Goal: Task Accomplishment & Management: Complete application form

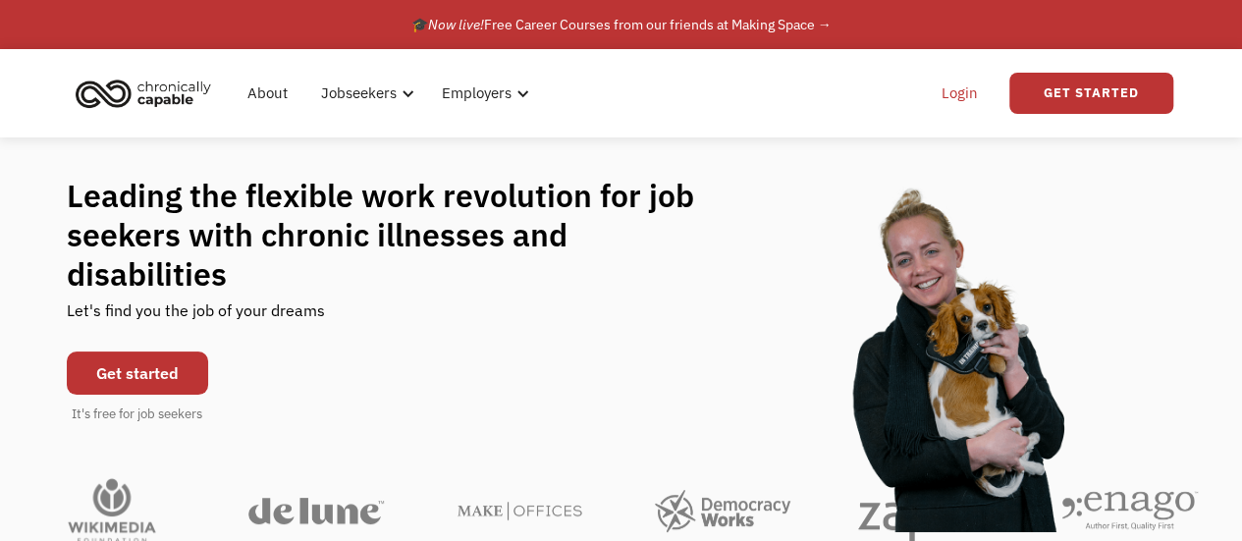
click at [962, 89] on link "Login" at bounding box center [960, 93] width 60 height 63
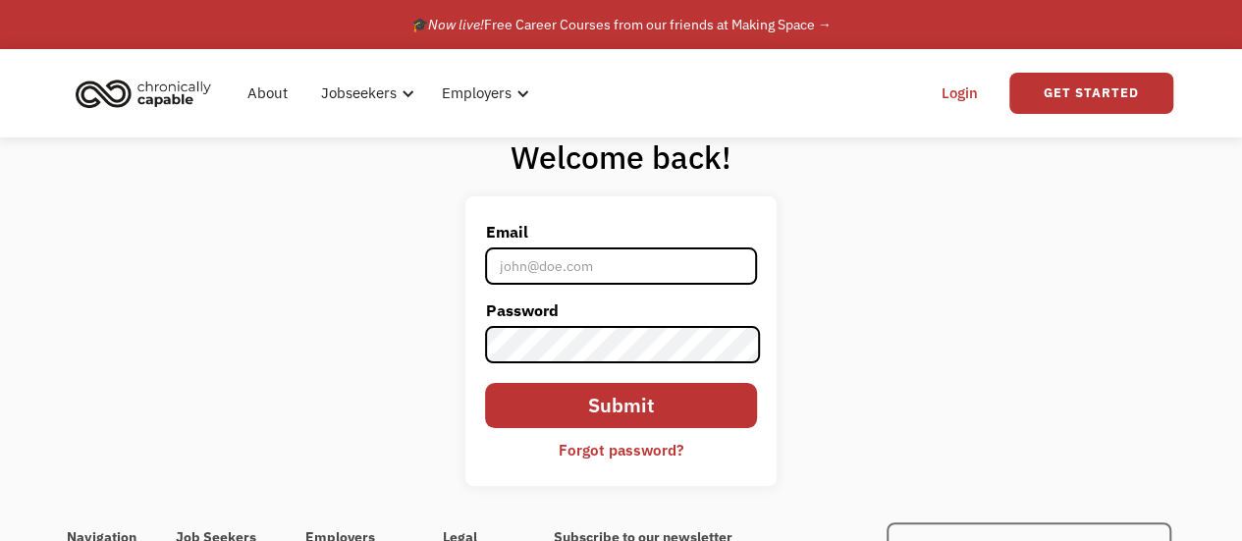
click at [609, 280] on input "Email" at bounding box center [620, 265] width 271 height 37
type input "[EMAIL_ADDRESS][DOMAIN_NAME]"
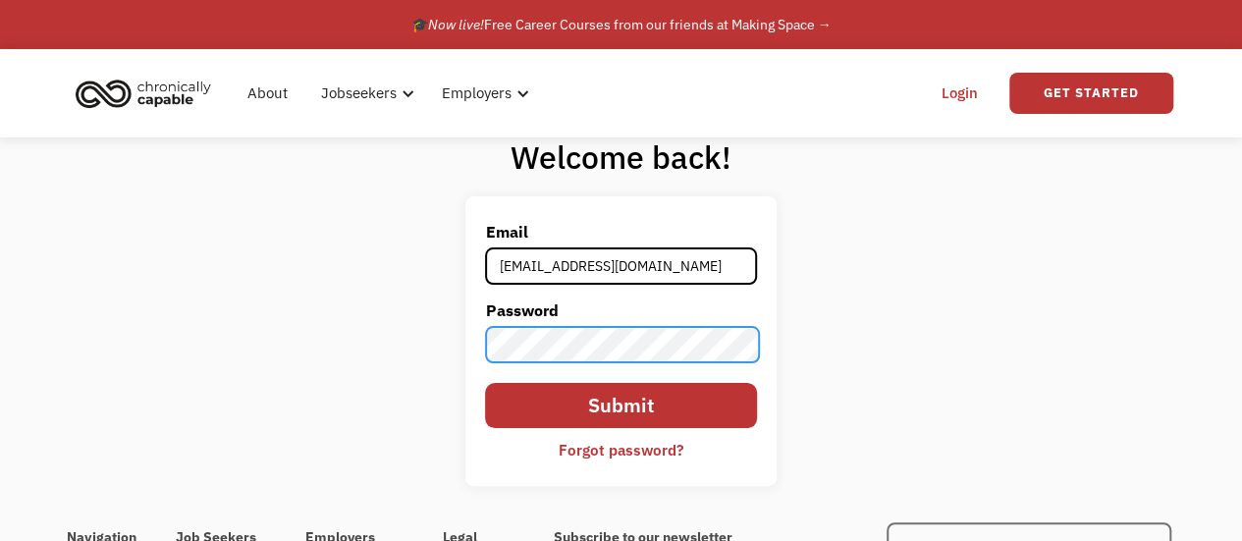
click at [485, 383] on input "Submit" at bounding box center [620, 405] width 271 height 45
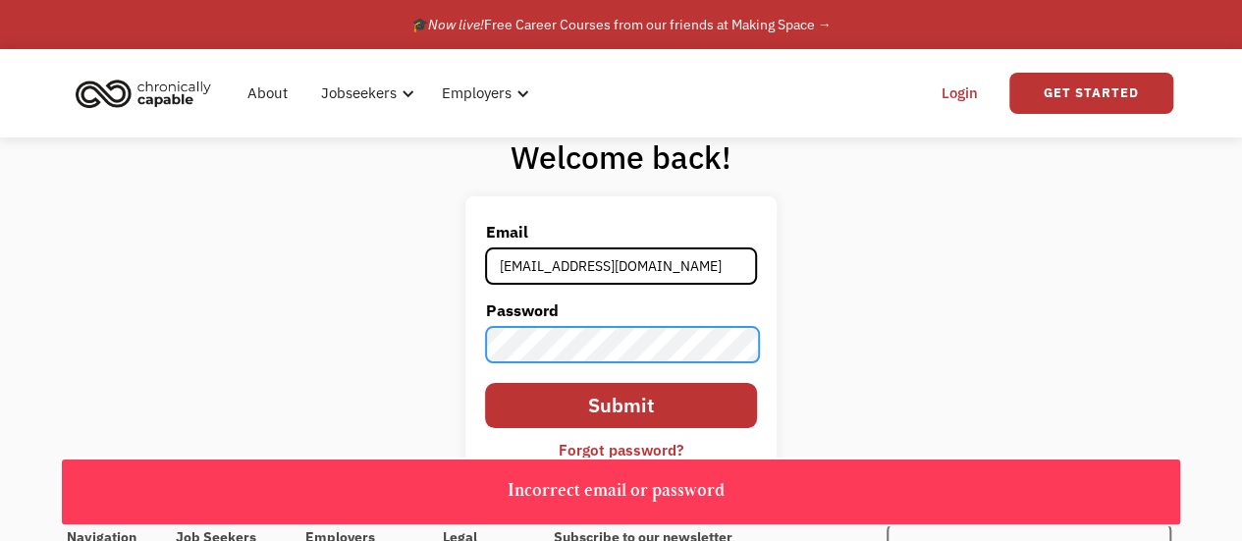
click at [491, 315] on form "Email lukespenwriting@yahoo.com Password Submit Forgot password?" at bounding box center [620, 341] width 271 height 250
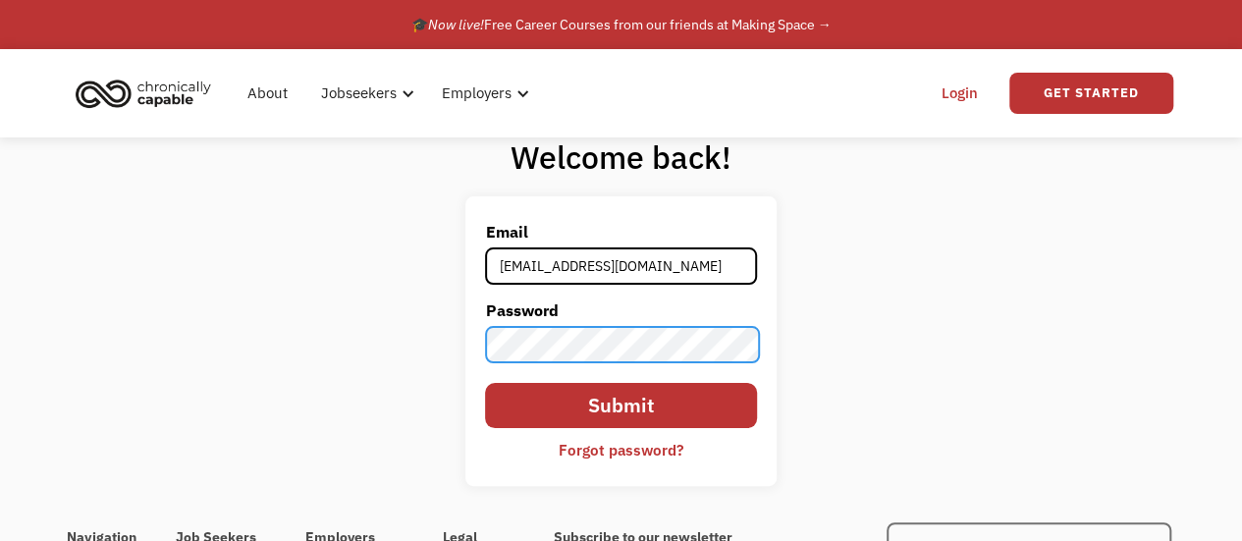
click at [485, 383] on input "Submit" at bounding box center [620, 405] width 271 height 45
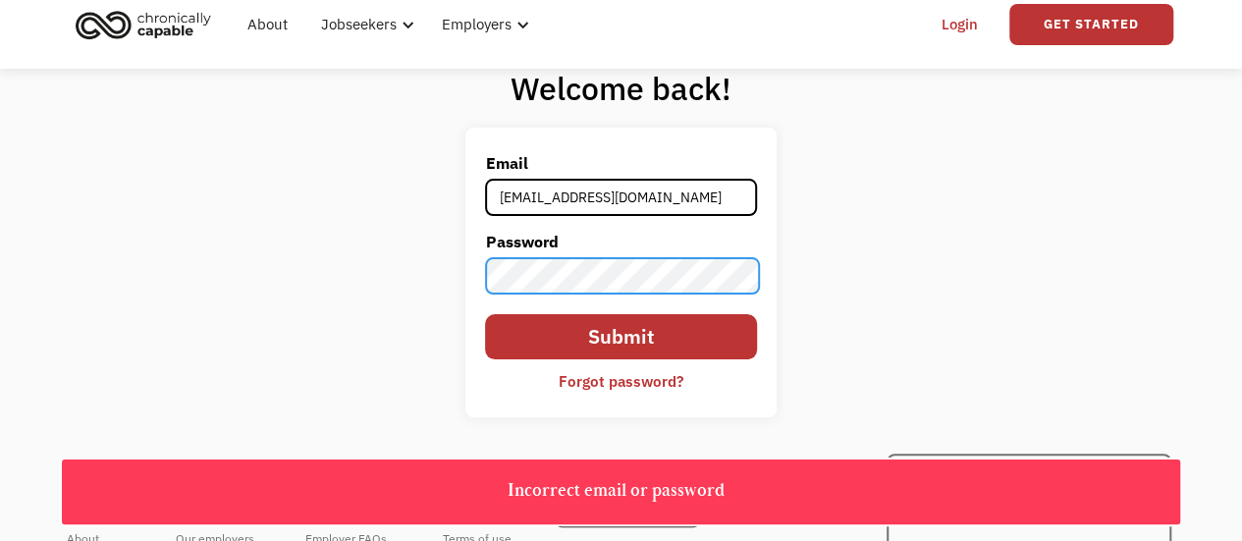
scroll to position [98, 0]
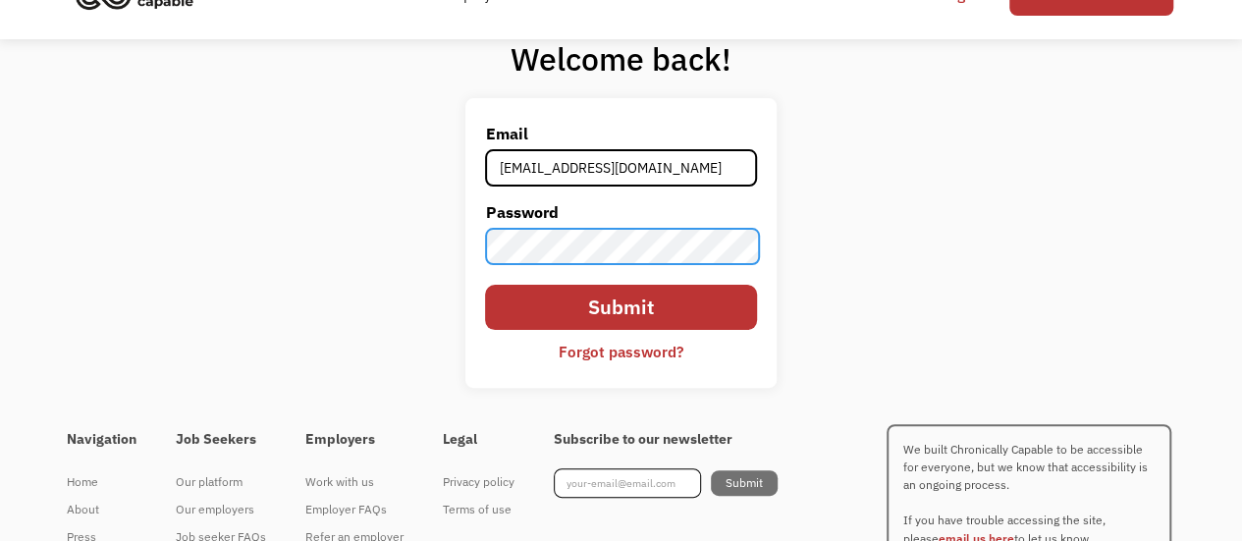
click at [414, 260] on div "Welcome back! Email lukespenwriting@yahoo.com Password Submit Forgot password? …" at bounding box center [621, 220] width 1242 height 363
click at [485, 285] on input "Submit" at bounding box center [620, 307] width 271 height 45
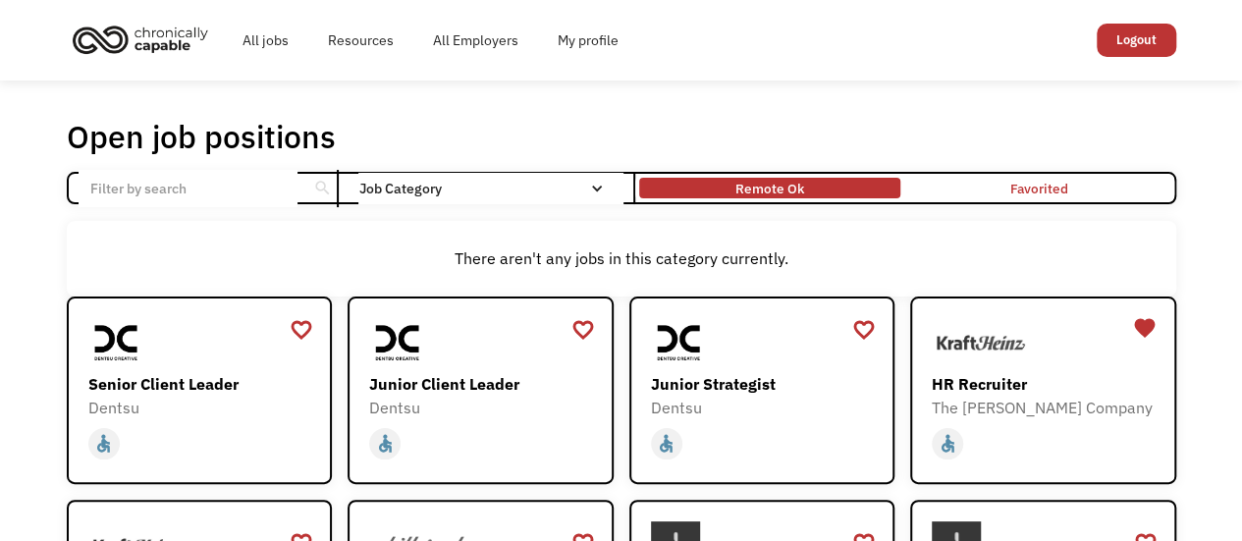
click at [776, 189] on div "Remote Ok" at bounding box center [769, 189] width 69 height 24
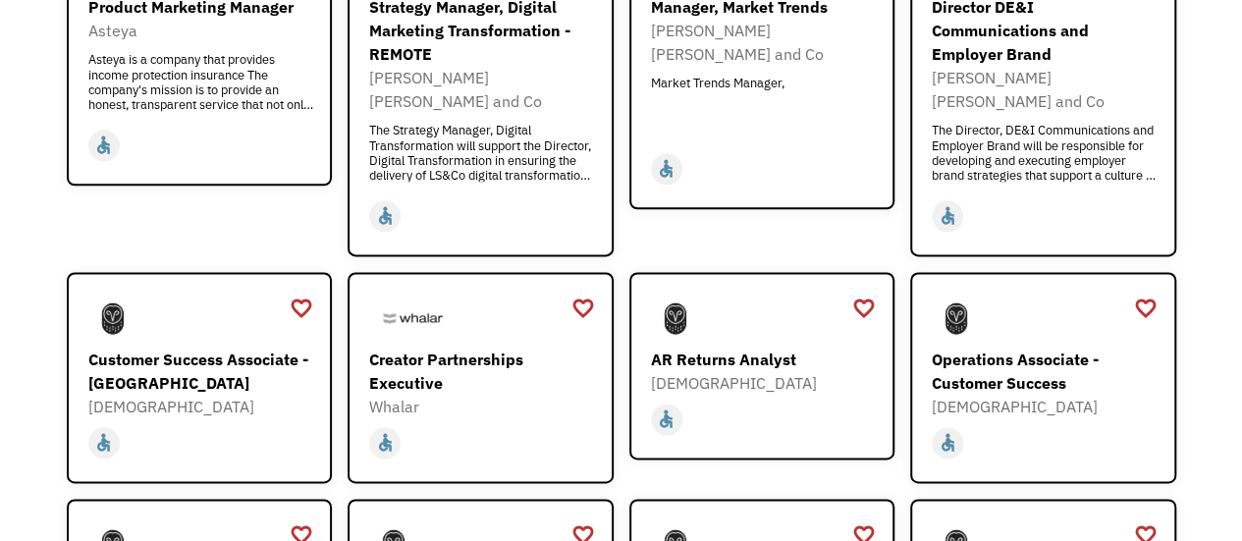
scroll to position [1178, 0]
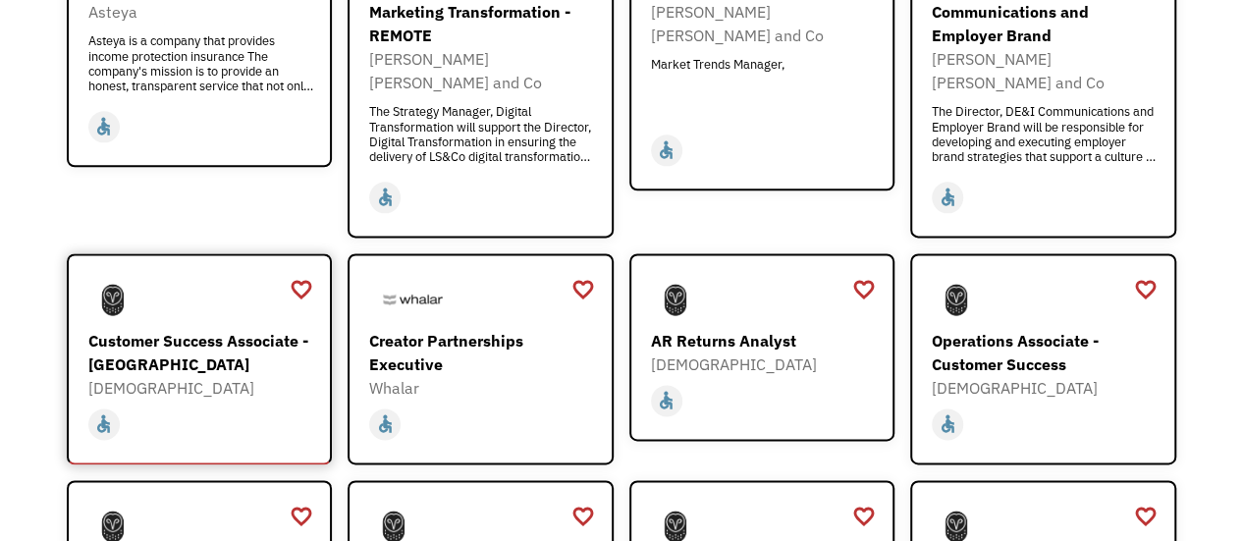
click at [238, 339] on div "Customer Success Associate - [GEOGRAPHIC_DATA]" at bounding box center [202, 352] width 228 height 47
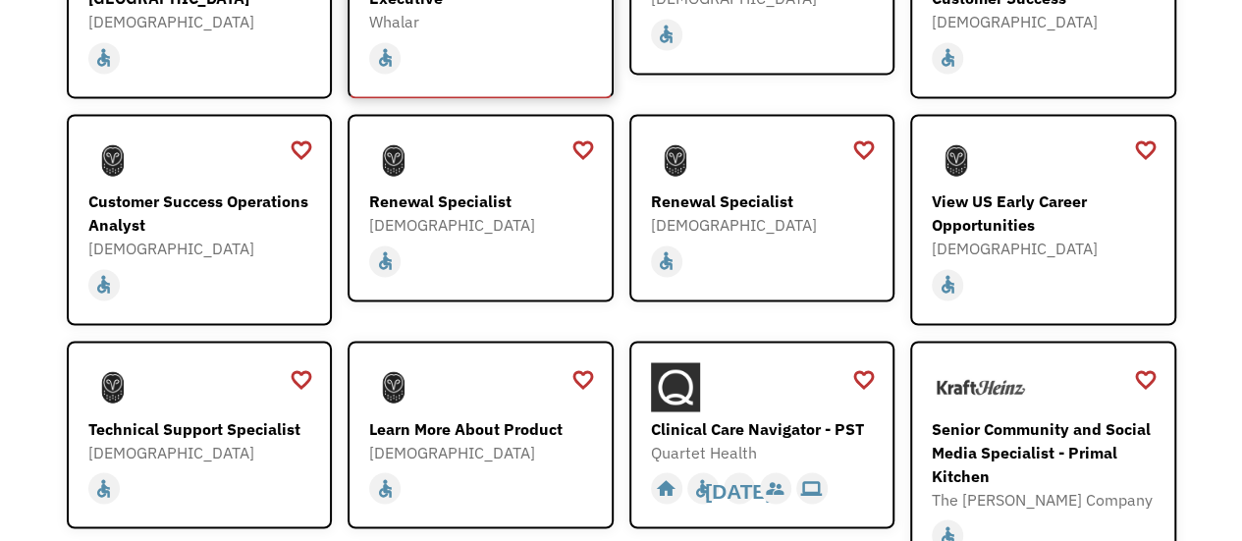
scroll to position [1571, 0]
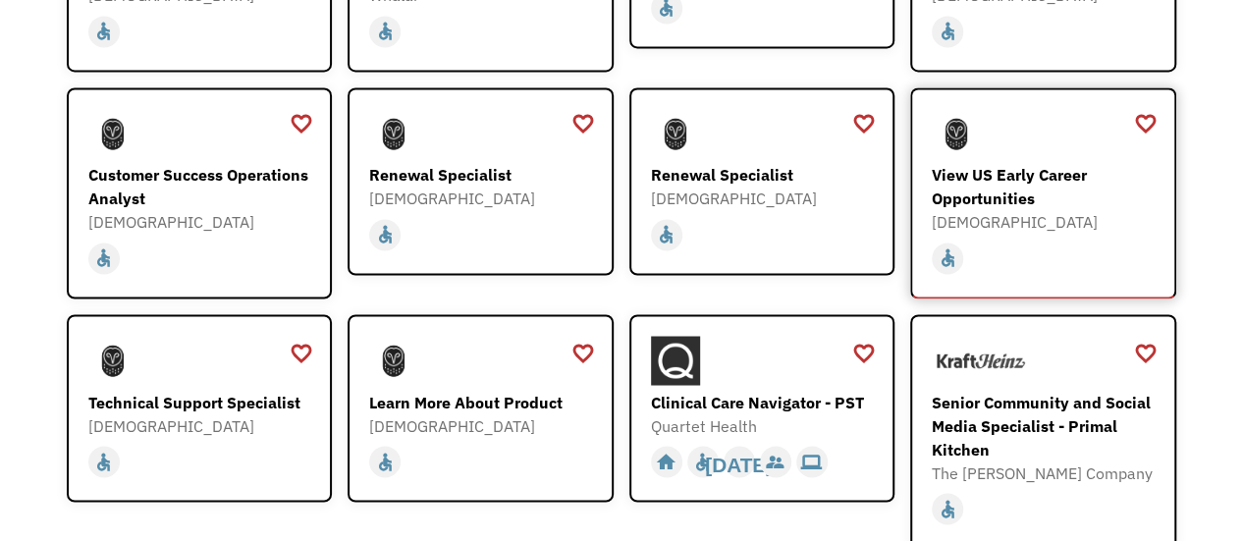
click at [1098, 210] on div "[DEMOGRAPHIC_DATA]" at bounding box center [1046, 222] width 228 height 24
click at [736, 336] on div at bounding box center [765, 360] width 228 height 49
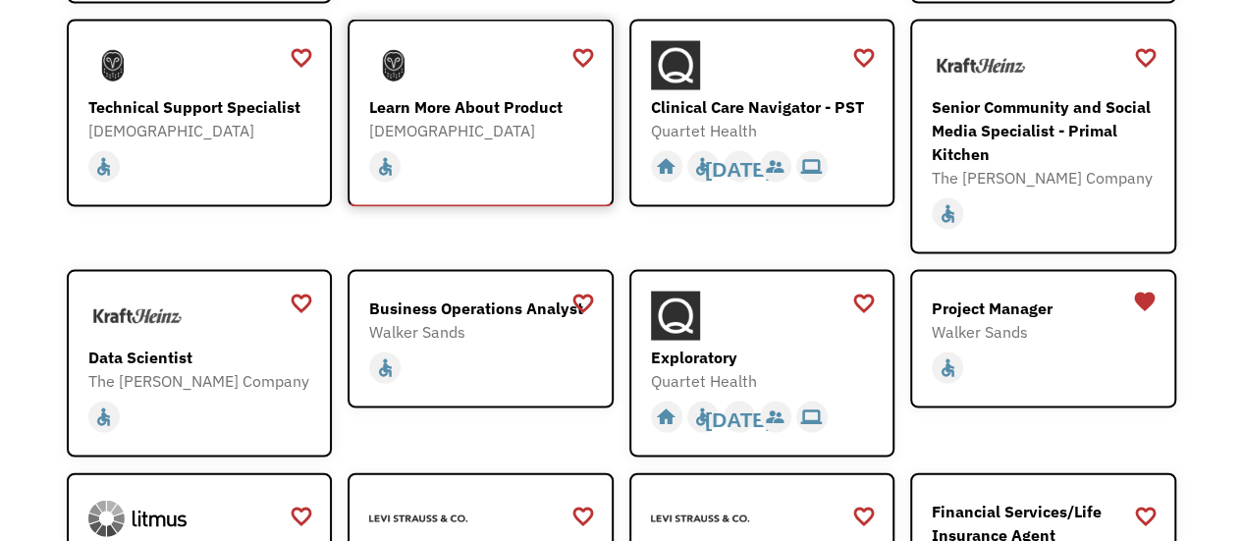
scroll to position [1964, 0]
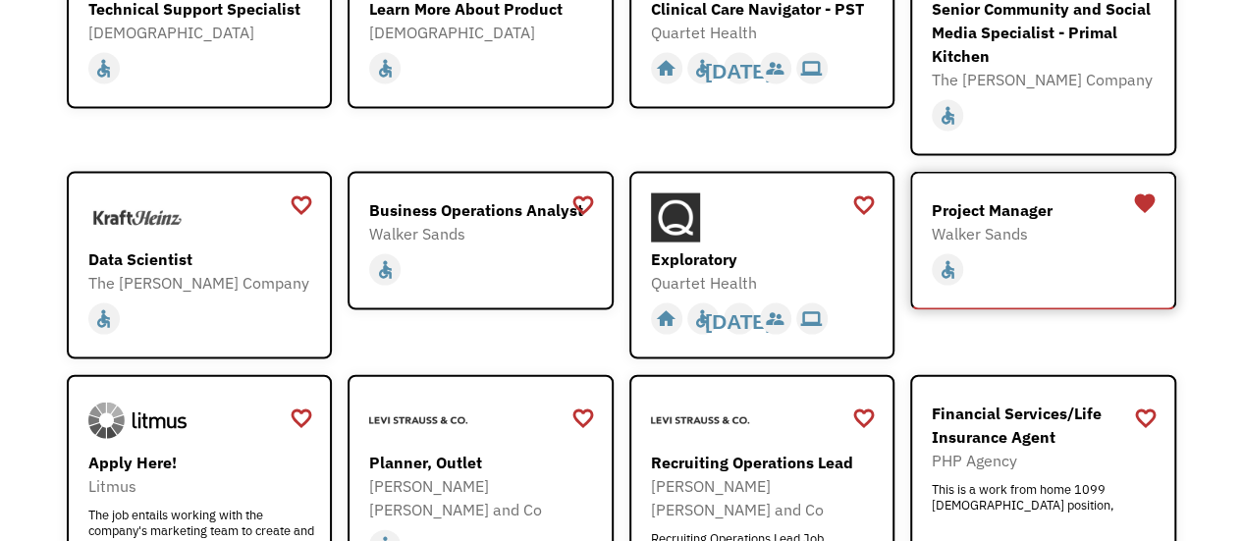
click at [1048, 251] on div "home slow_motion_video accessible today not_interested supervisor_account recor…" at bounding box center [1046, 269] width 228 height 37
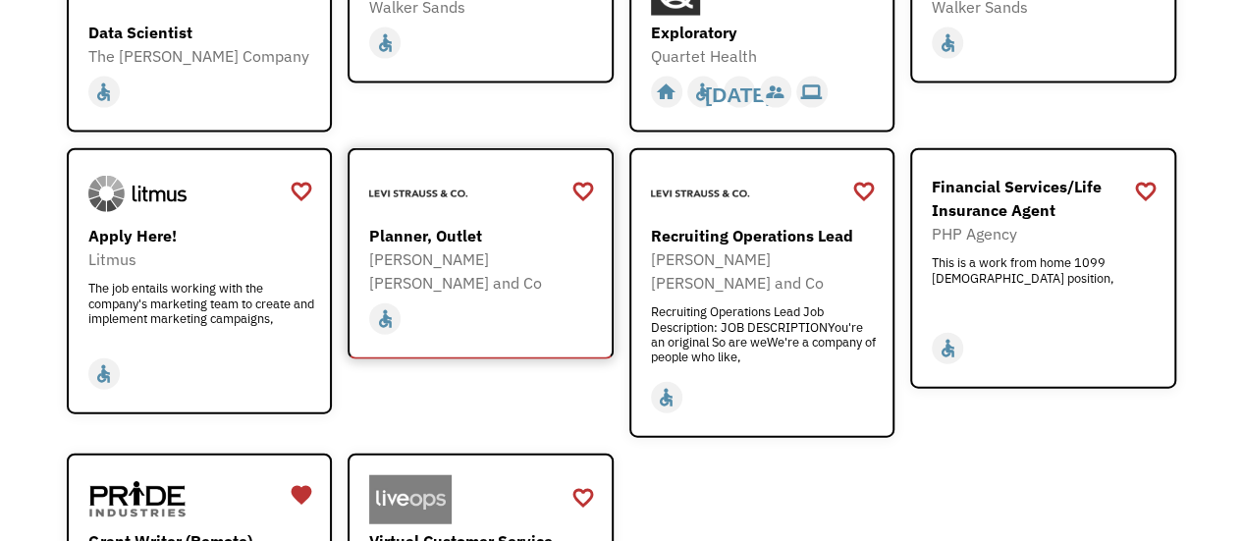
scroll to position [2160, 0]
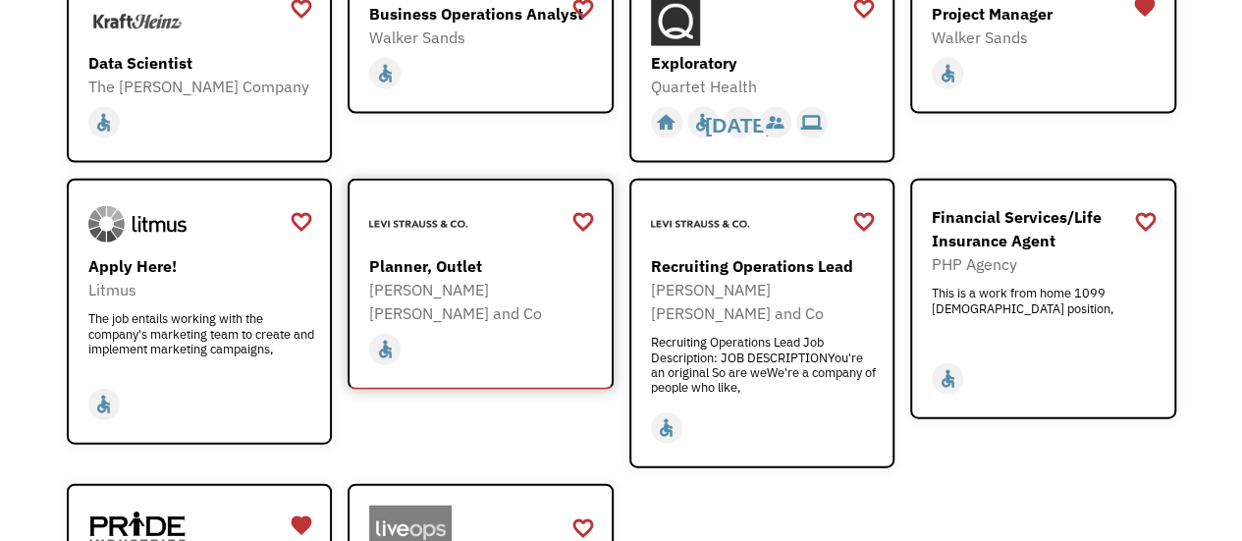
click at [505, 254] on div "Planner, Outlet" at bounding box center [483, 266] width 228 height 24
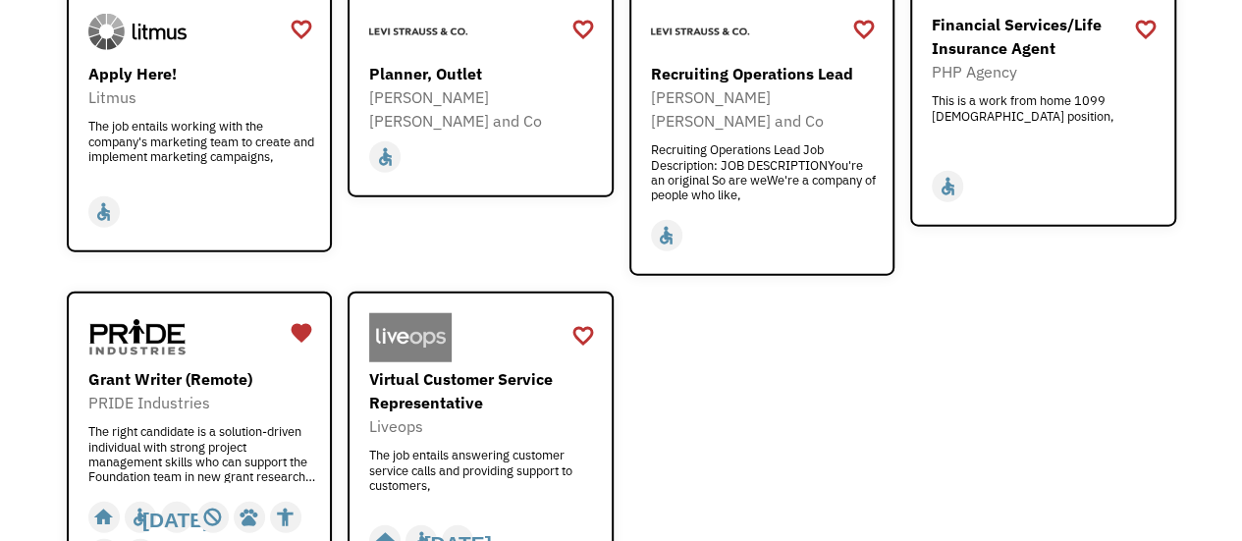
scroll to position [2357, 0]
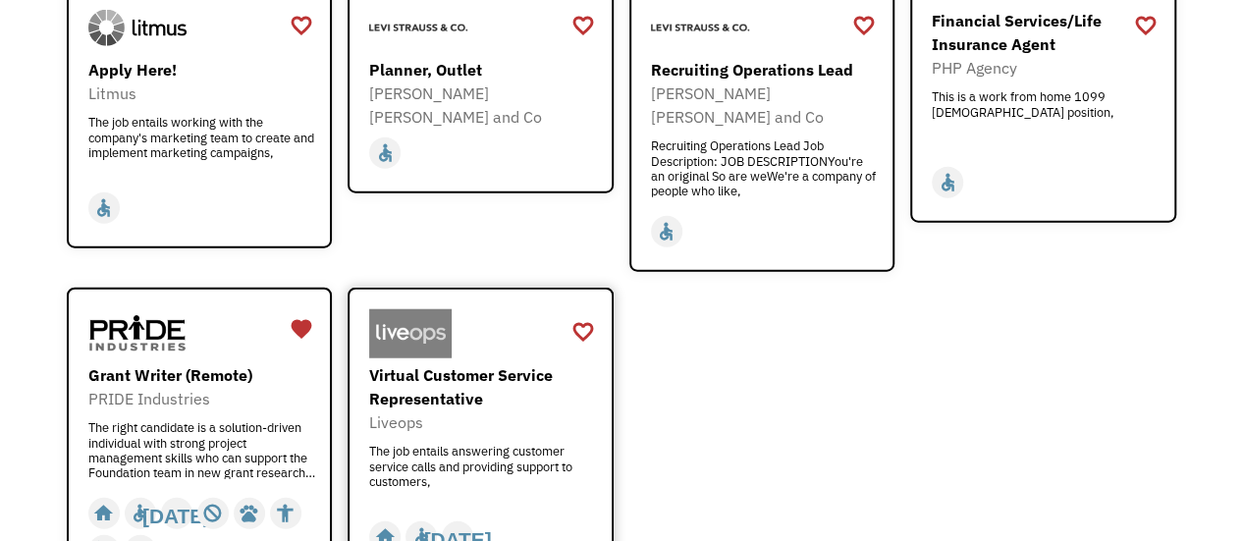
click at [523, 363] on div "Virtual Customer Service Representative" at bounding box center [483, 386] width 228 height 47
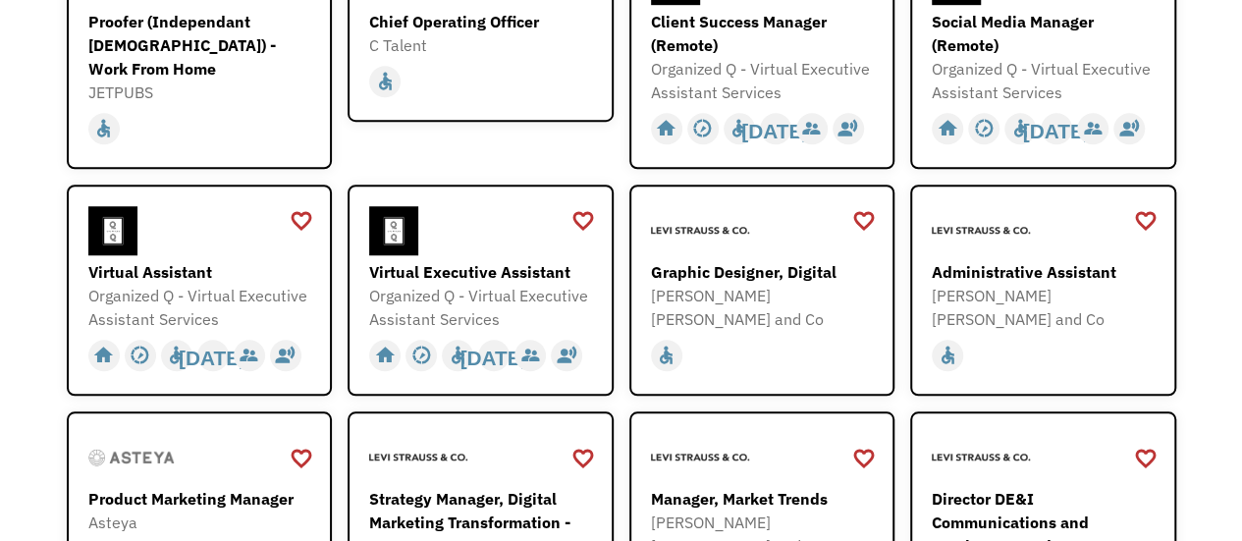
scroll to position [661, 0]
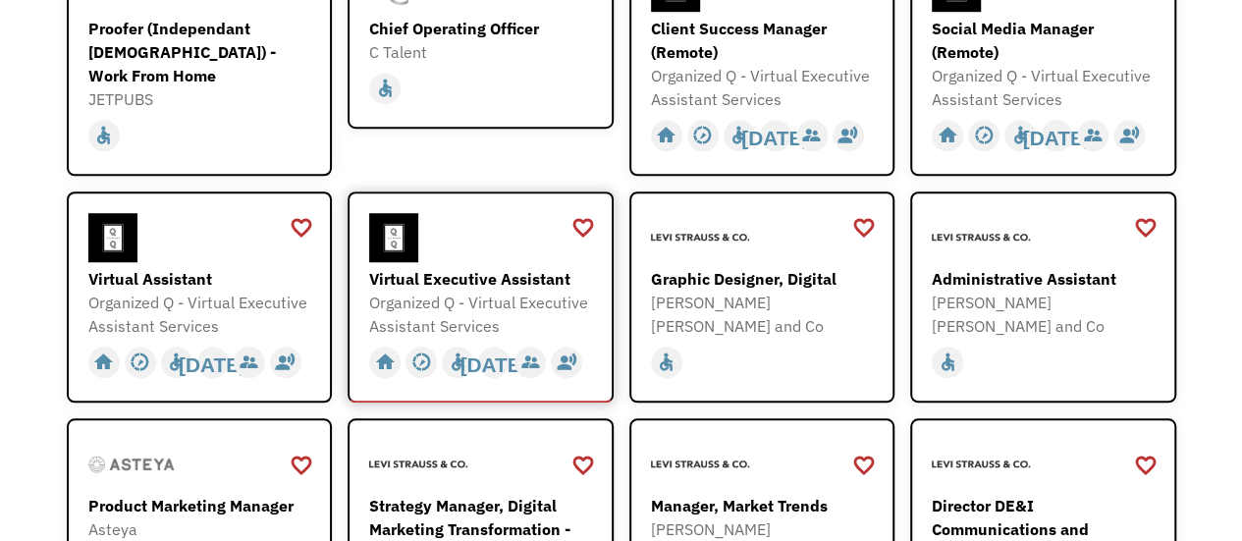
click at [483, 263] on div "Virtual Executive Assistant Organized Q - Virtual Executive Assistant Services …" at bounding box center [483, 276] width 228 height 126
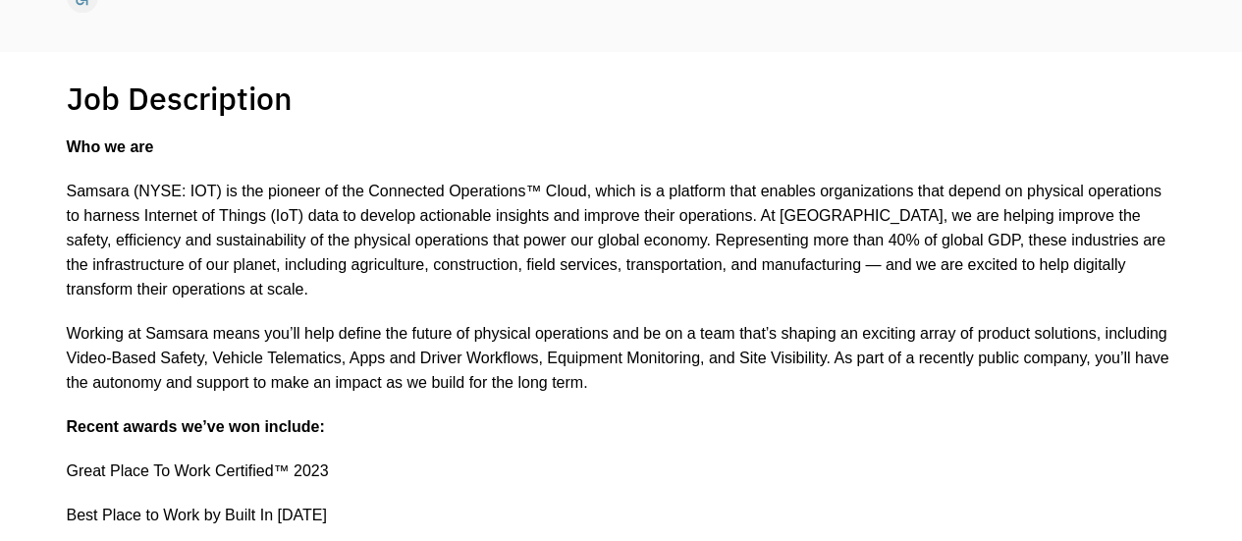
scroll to position [196, 0]
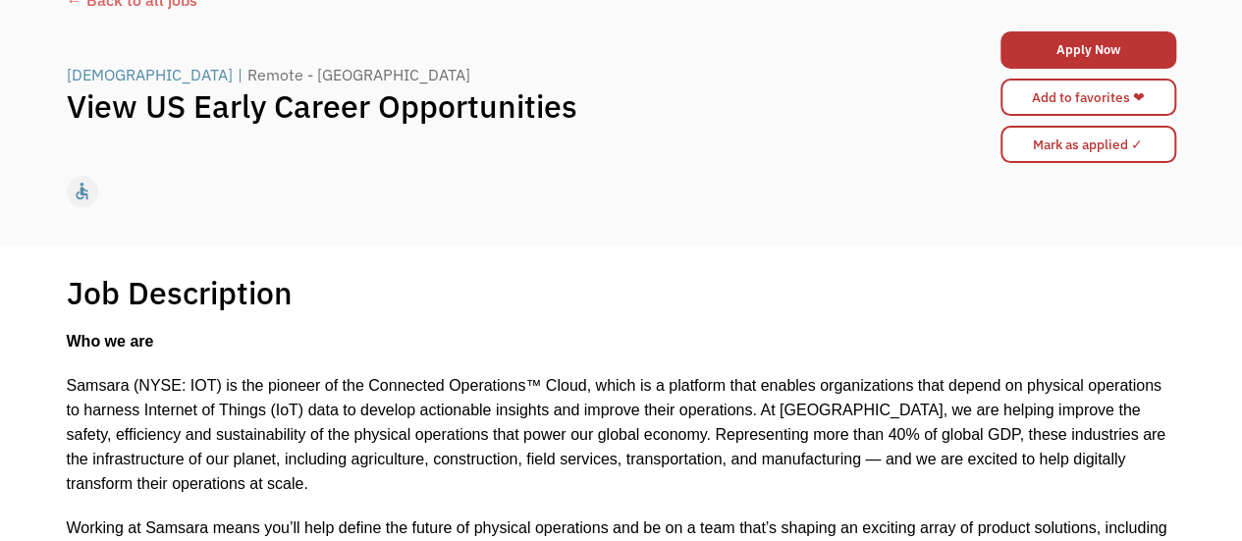
scroll to position [98, 0]
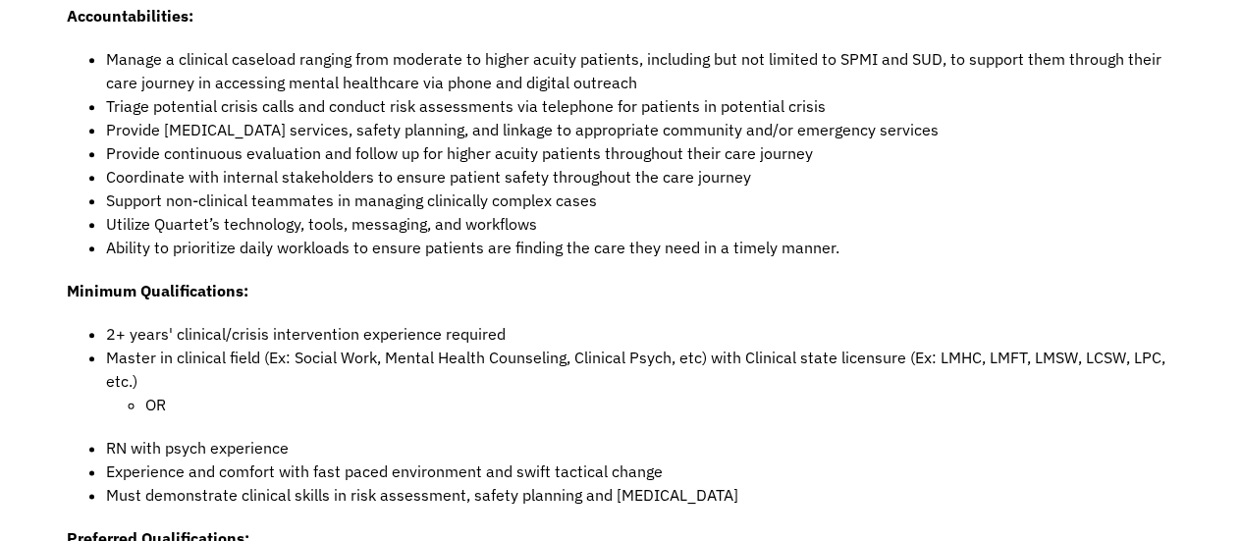
scroll to position [982, 0]
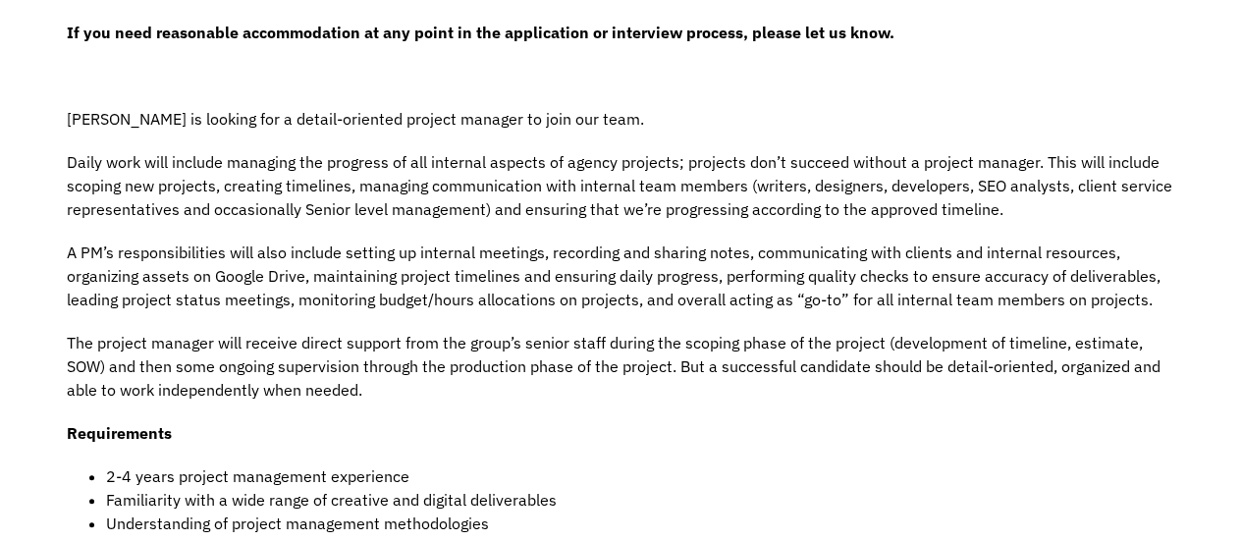
scroll to position [589, 0]
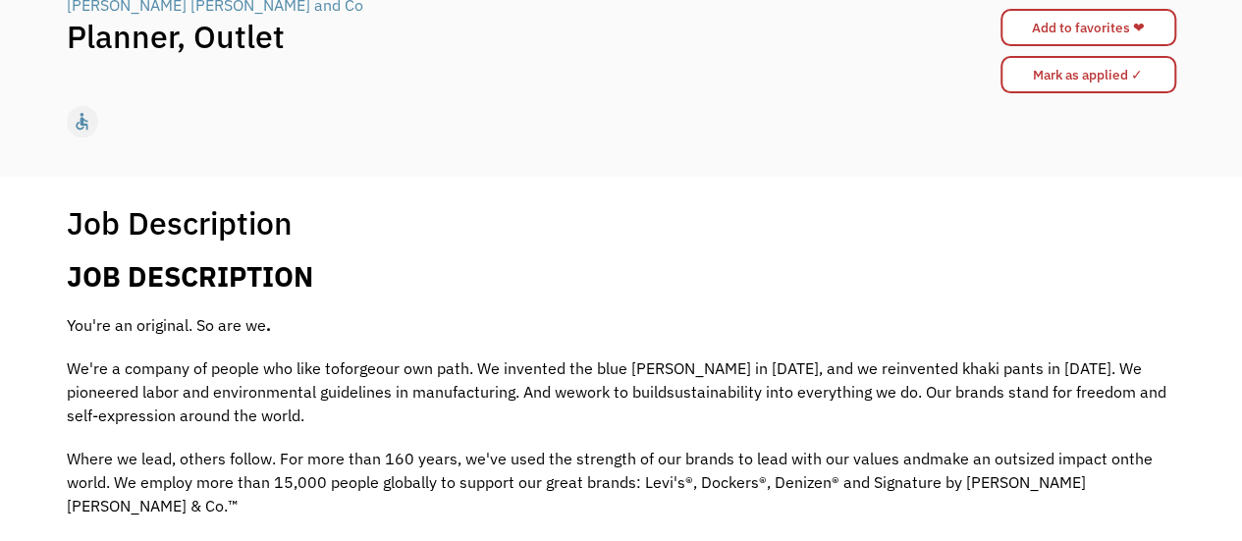
scroll to position [196, 0]
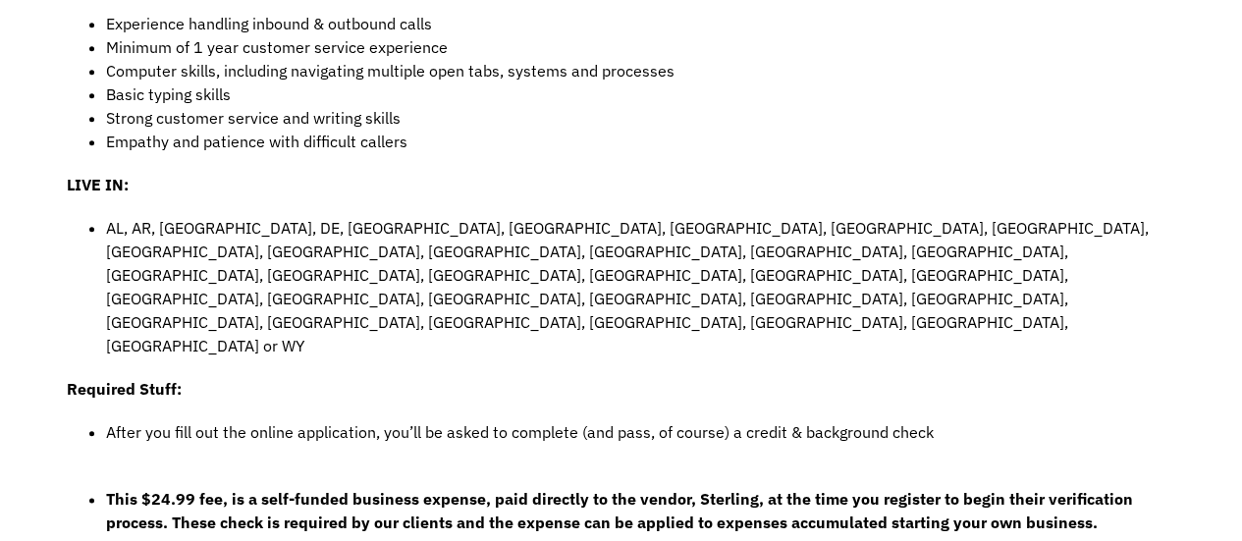
scroll to position [982, 0]
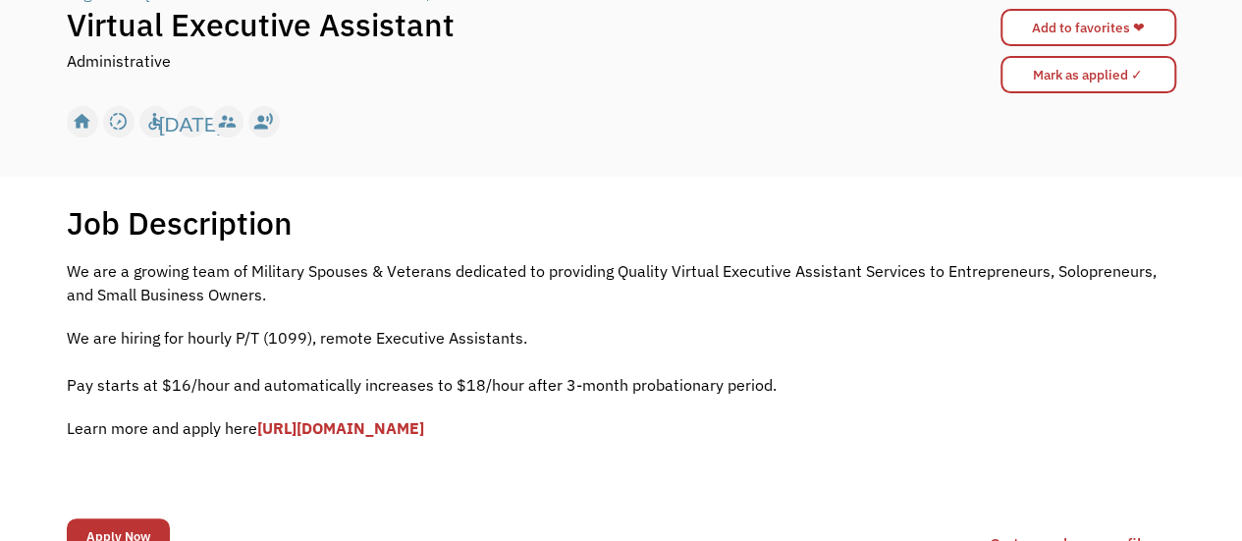
scroll to position [295, 0]
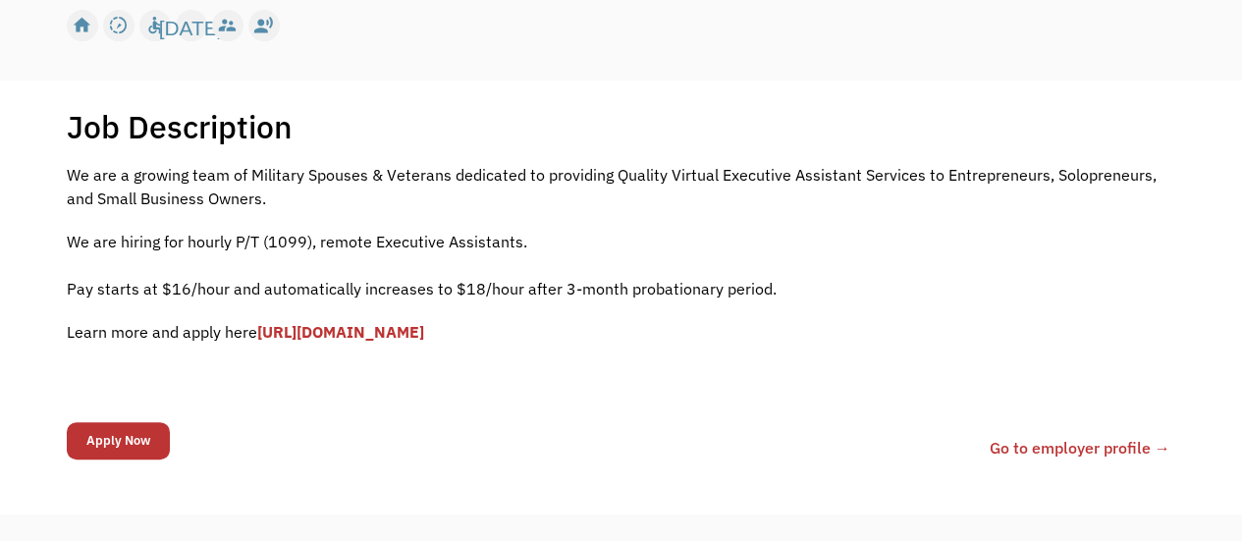
click at [1070, 447] on link "Go to employer profile →" at bounding box center [1080, 448] width 181 height 24
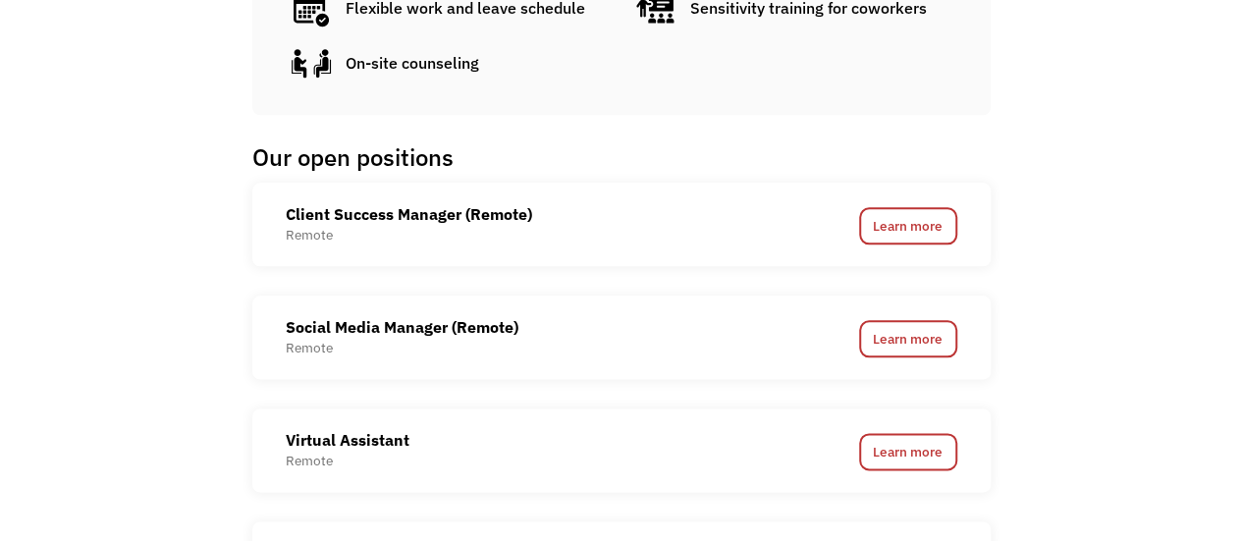
scroll to position [982, 0]
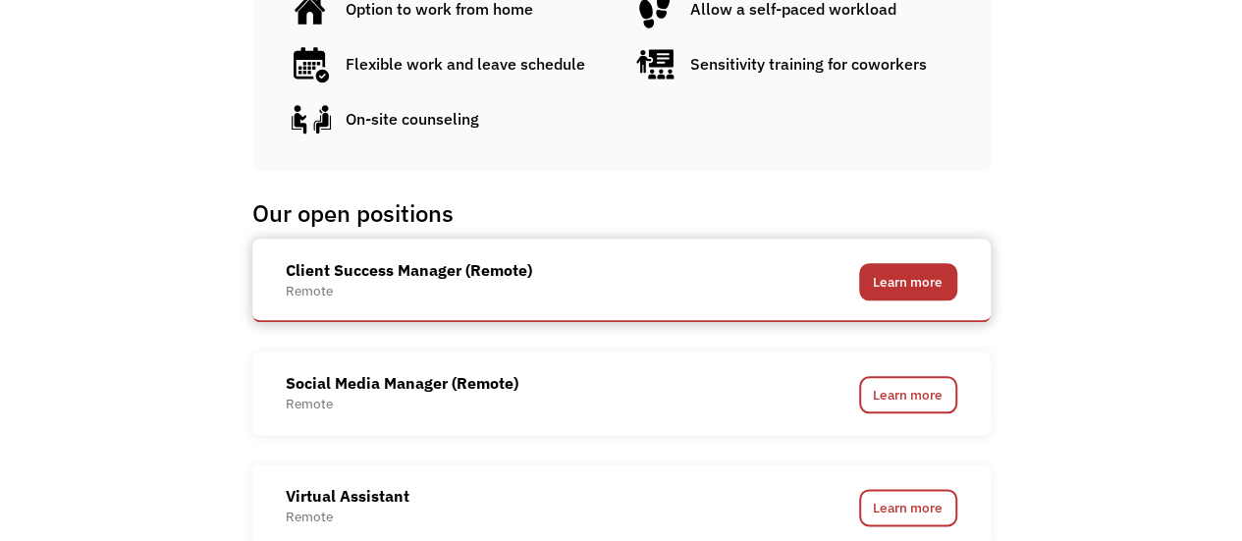
click at [894, 288] on link "Learn more" at bounding box center [908, 281] width 98 height 37
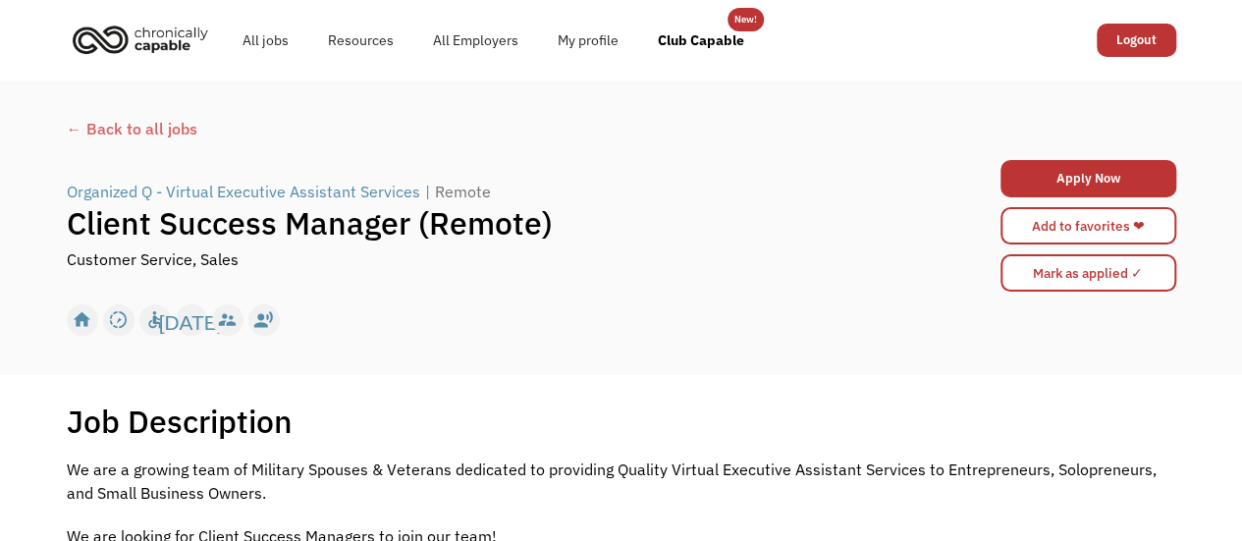
scroll to position [98, 0]
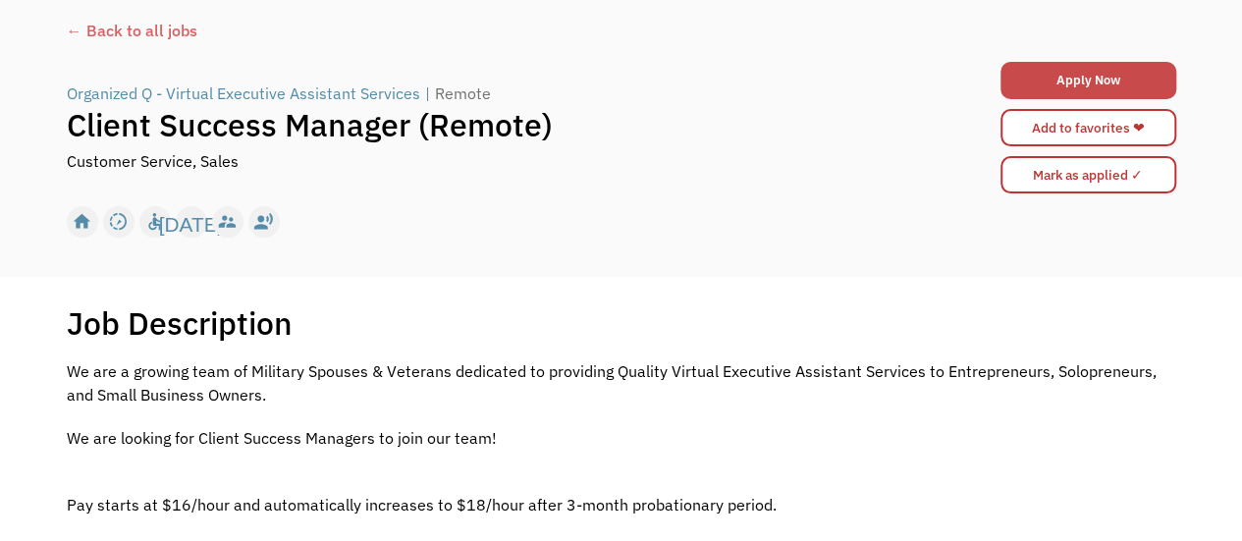
click at [1024, 89] on link "Apply Now" at bounding box center [1089, 80] width 176 height 37
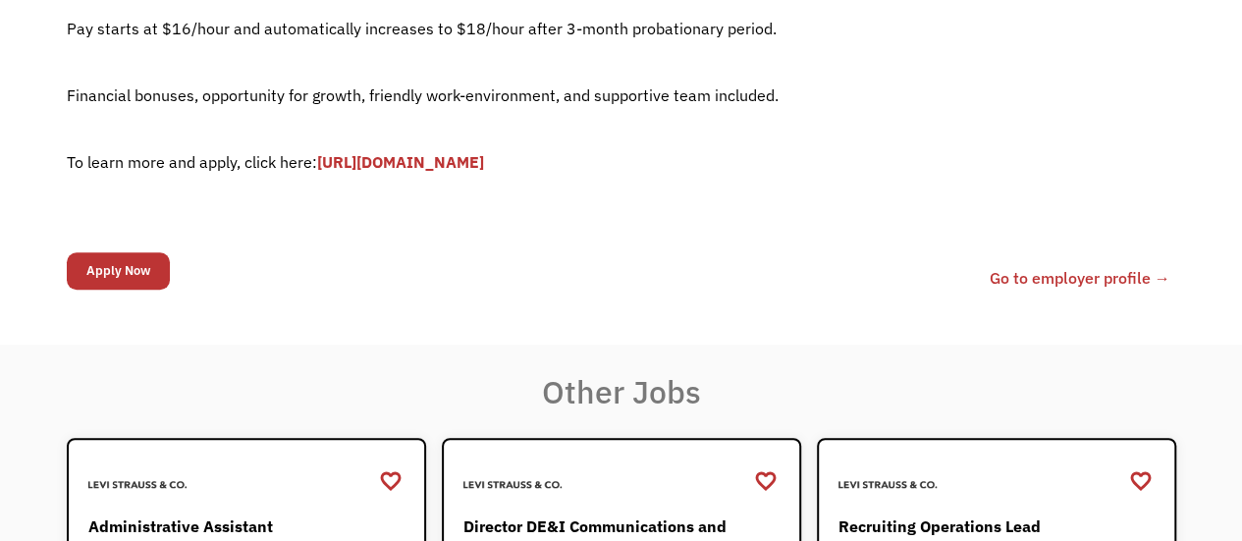
scroll to position [589, 0]
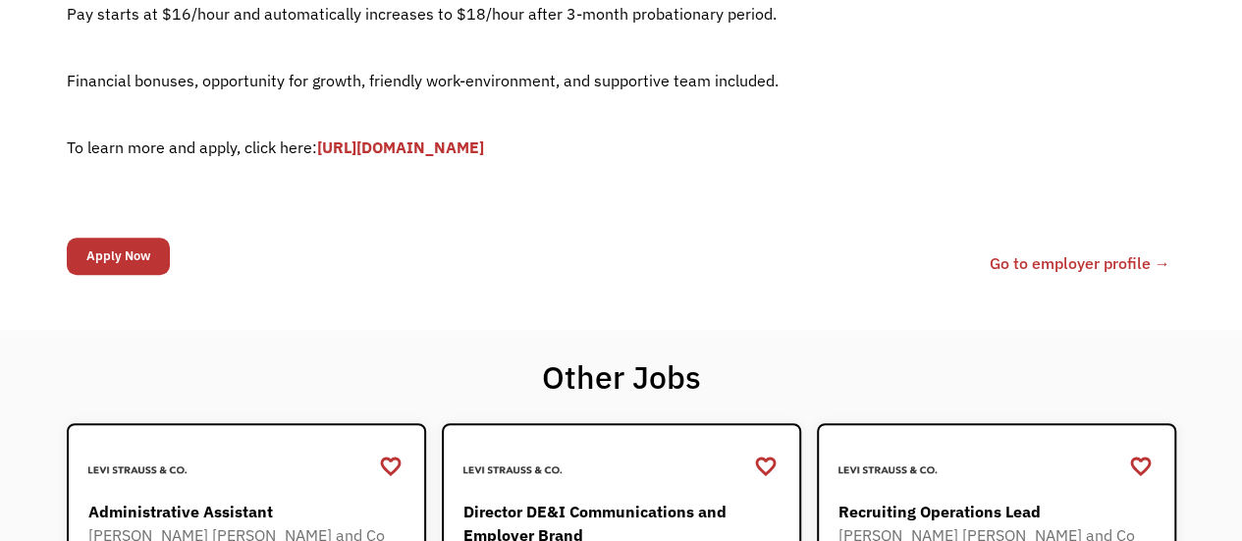
click at [484, 153] on link "https://forms.gle/fDv2ubP8SWWtCoLp8" at bounding box center [400, 147] width 167 height 20
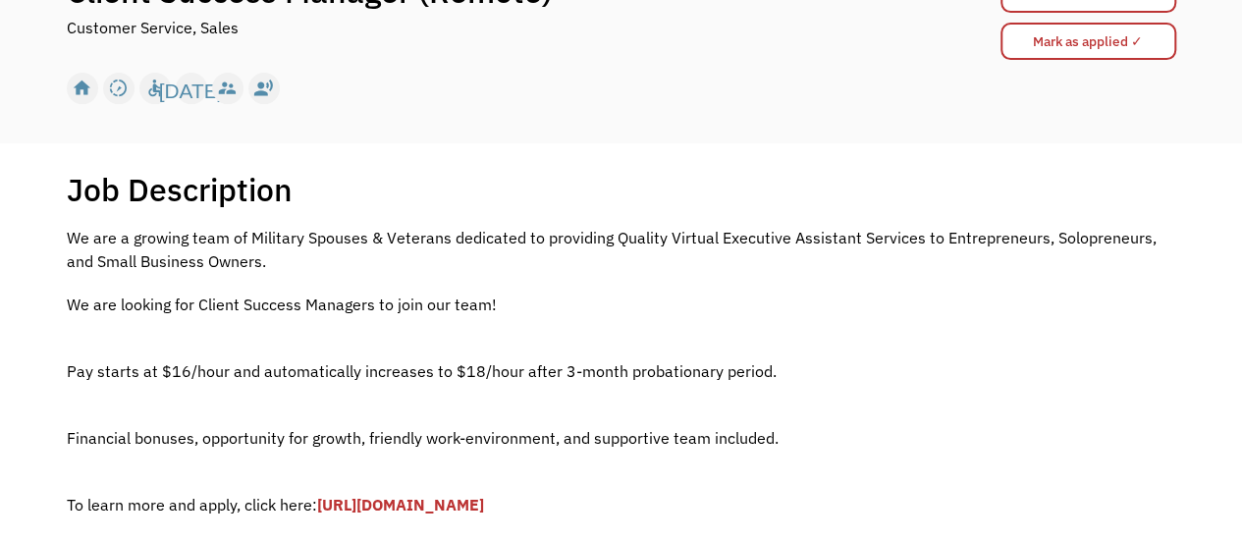
scroll to position [196, 0]
